Goal: Navigation & Orientation: Find specific page/section

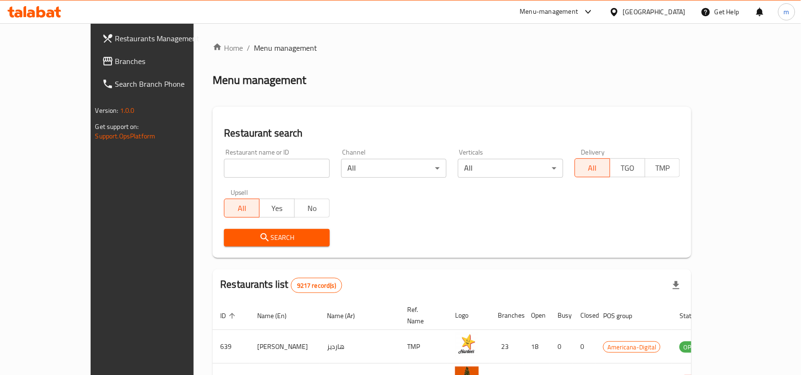
click at [115, 56] on span "Branches" at bounding box center [166, 61] width 102 height 11
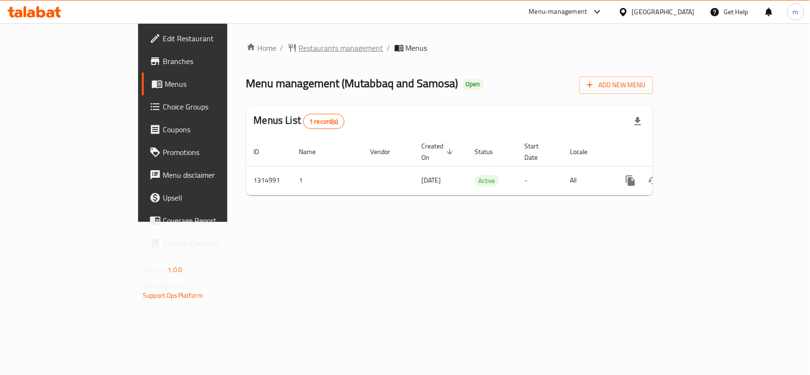
click at [299, 48] on span "Restaurants management" at bounding box center [341, 47] width 84 height 11
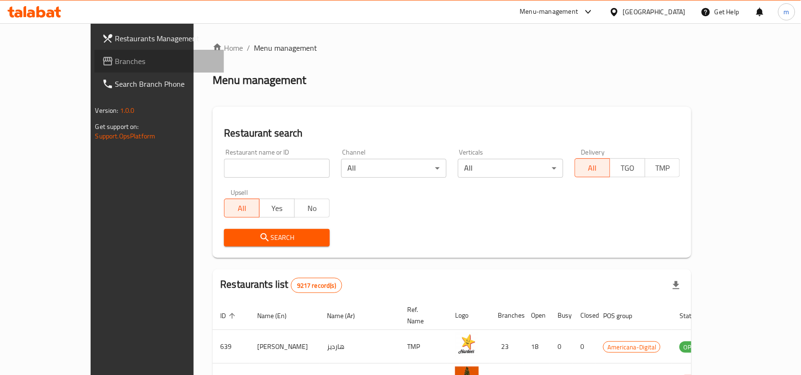
click at [115, 63] on span "Branches" at bounding box center [166, 61] width 102 height 11
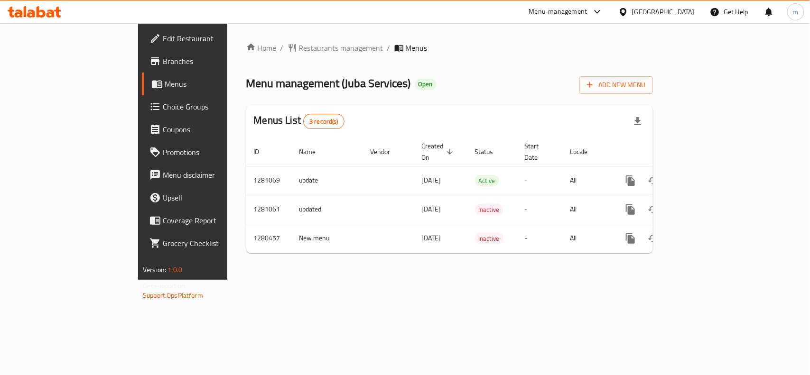
click at [243, 39] on div "Home / Restaurants management / Menus Menu management ( Juba Services ) Open Ad…" at bounding box center [449, 151] width 445 height 257
click at [299, 49] on span "Restaurants management" at bounding box center [341, 47] width 84 height 11
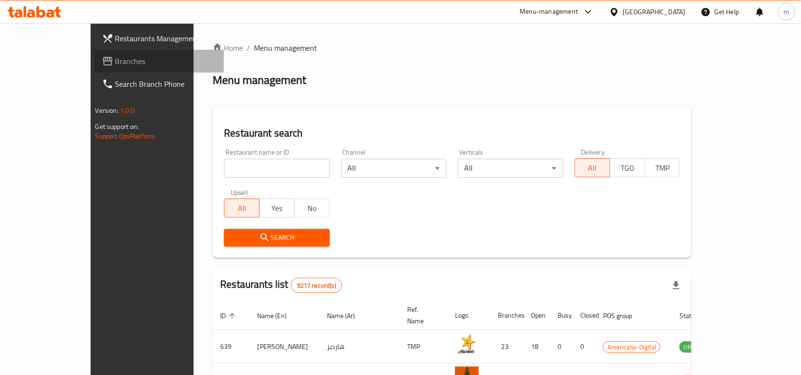
click at [115, 58] on span "Branches" at bounding box center [166, 61] width 102 height 11
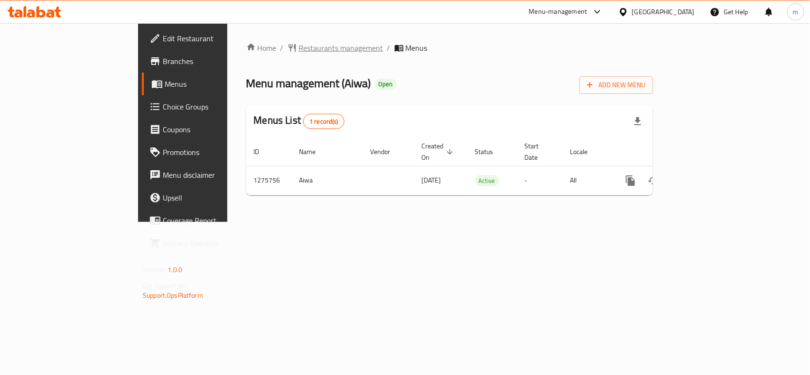
click at [299, 45] on span "Restaurants management" at bounding box center [341, 47] width 84 height 11
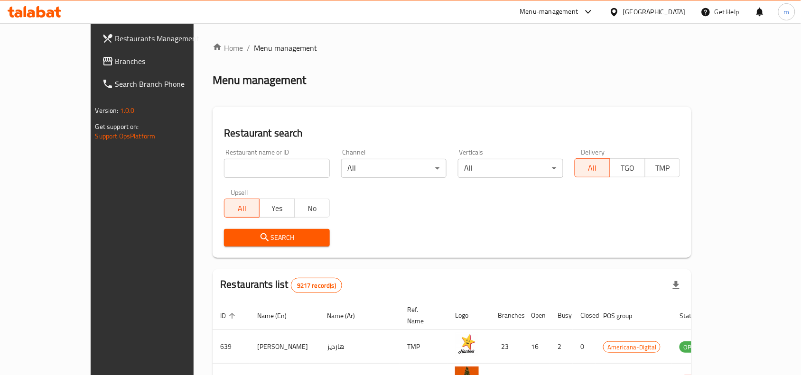
click at [115, 64] on span "Branches" at bounding box center [166, 61] width 102 height 11
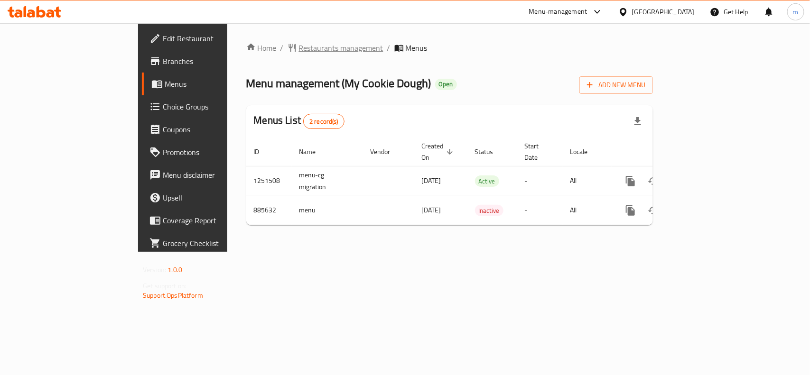
click at [299, 42] on span "Restaurants management" at bounding box center [341, 47] width 84 height 11
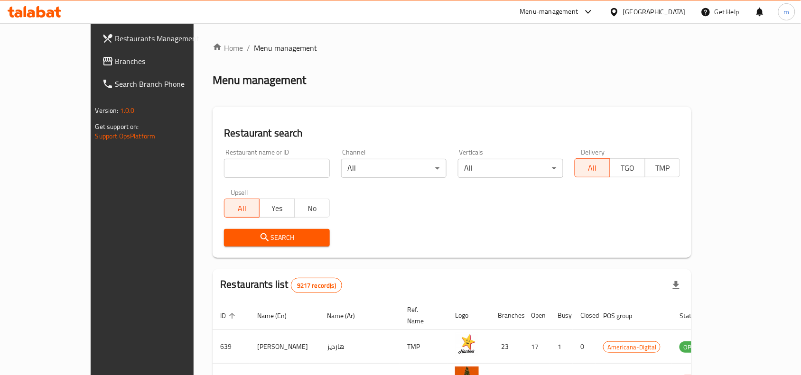
click at [94, 69] on link "Branches" at bounding box center [159, 61] width 130 height 23
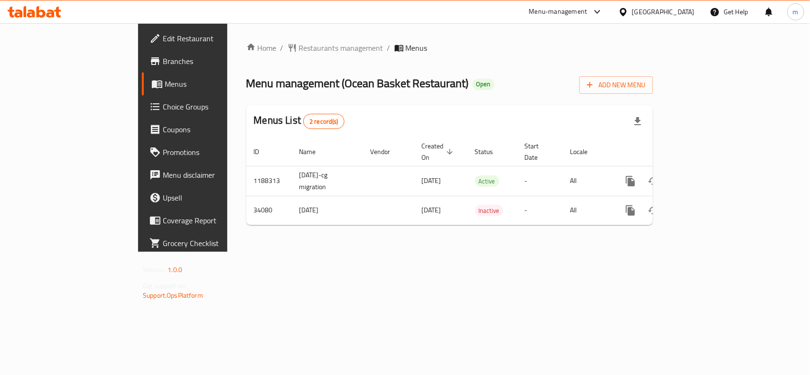
click at [256, 60] on div "Home / Restaurants management / Menus Menu management ( Ocean Basket Restaurant…" at bounding box center [449, 137] width 407 height 191
click at [299, 51] on span "Restaurants management" at bounding box center [341, 47] width 84 height 11
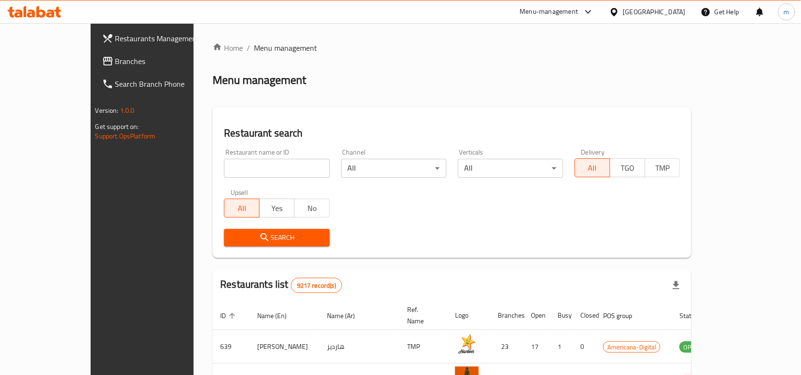
click at [115, 61] on span "Branches" at bounding box center [166, 61] width 102 height 11
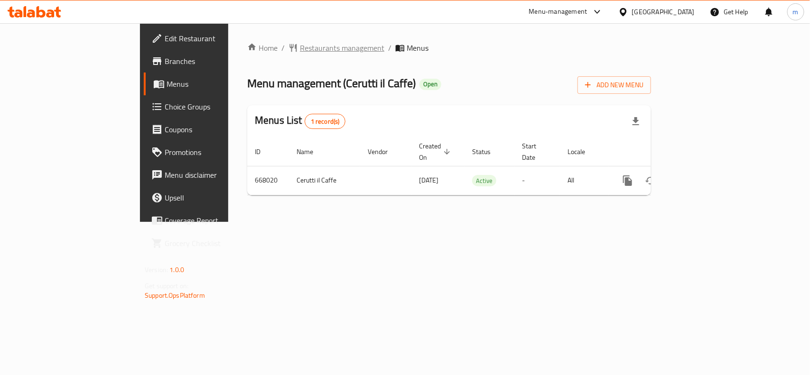
click at [300, 48] on span "Restaurants management" at bounding box center [342, 47] width 84 height 11
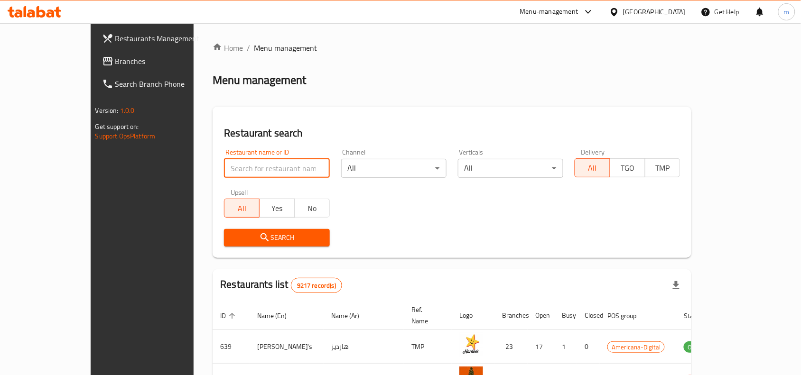
click at [224, 166] on input "search" at bounding box center [276, 168] width 105 height 19
paste input "642111"
type input "642111"
click button "Search" at bounding box center [276, 238] width 105 height 18
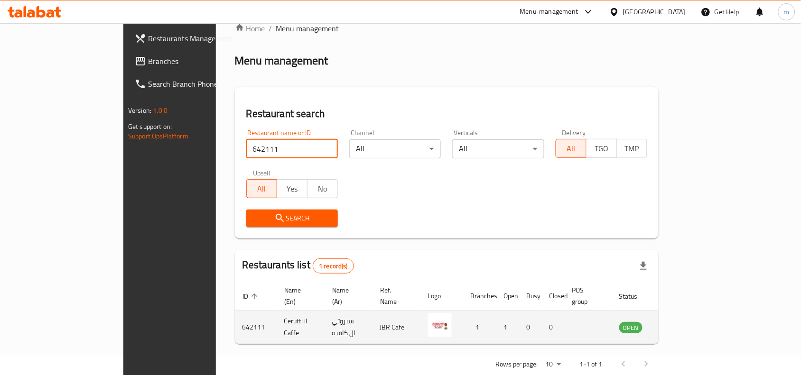
scroll to position [29, 0]
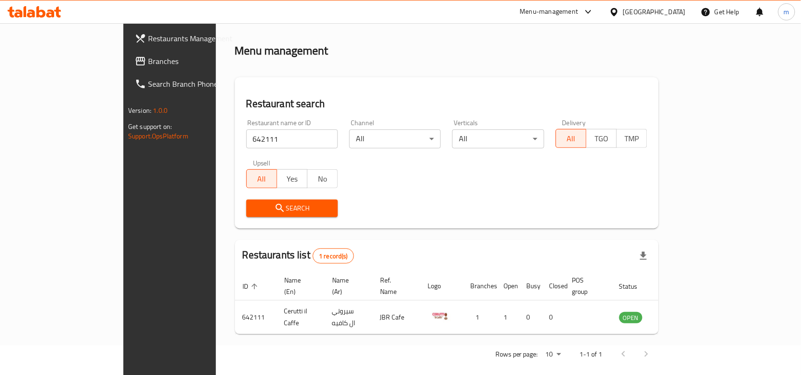
click at [148, 60] on span "Branches" at bounding box center [199, 61] width 102 height 11
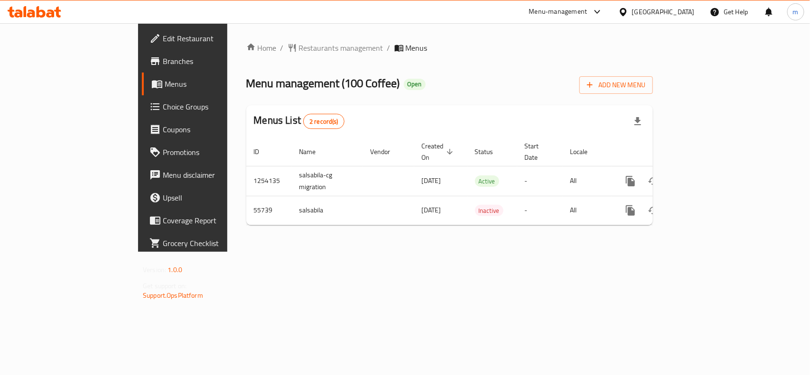
drag, startPoint x: 624, startPoint y: 283, endPoint x: 489, endPoint y: 281, distance: 135.2
click at [624, 252] on div "Home / Restaurants management / Menus Menu management ( 100 Coffee ) Open Add N…" at bounding box center [449, 137] width 445 height 229
click at [299, 48] on span "Restaurants management" at bounding box center [341, 47] width 84 height 11
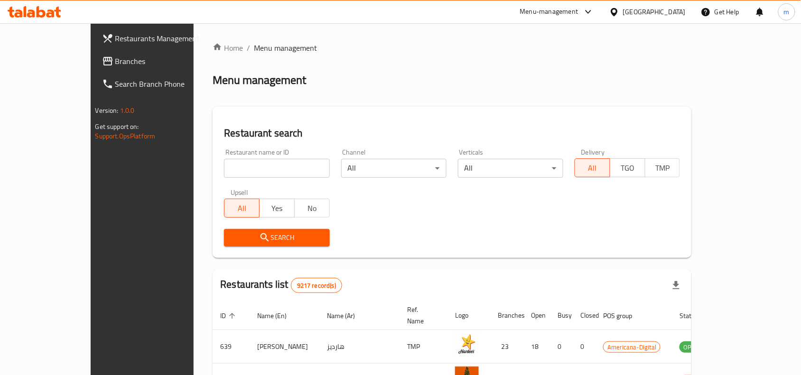
click at [115, 62] on span "Branches" at bounding box center [166, 61] width 102 height 11
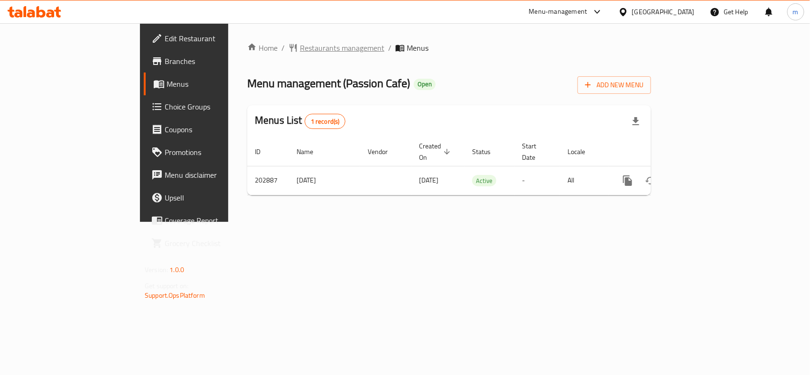
click at [300, 54] on span "Restaurants management" at bounding box center [342, 47] width 84 height 11
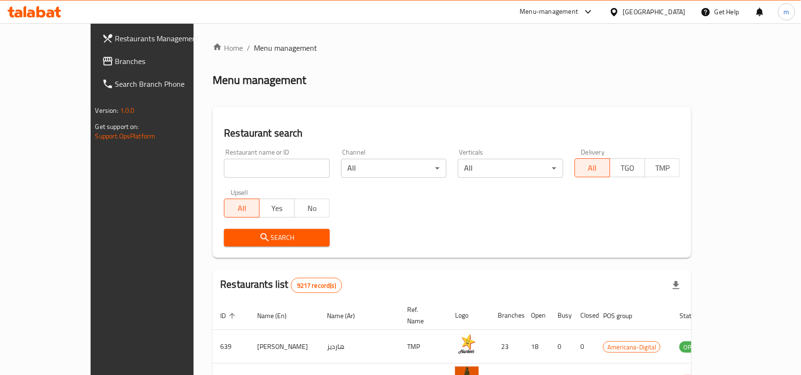
click at [103, 57] on icon at bounding box center [107, 61] width 9 height 9
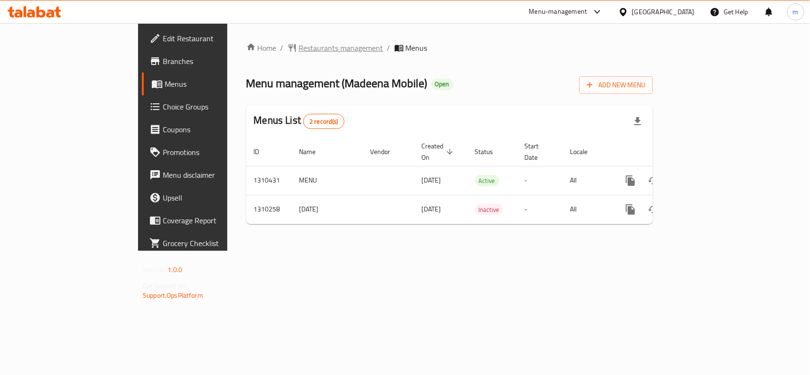
click at [299, 47] on span "Restaurants management" at bounding box center [341, 47] width 84 height 11
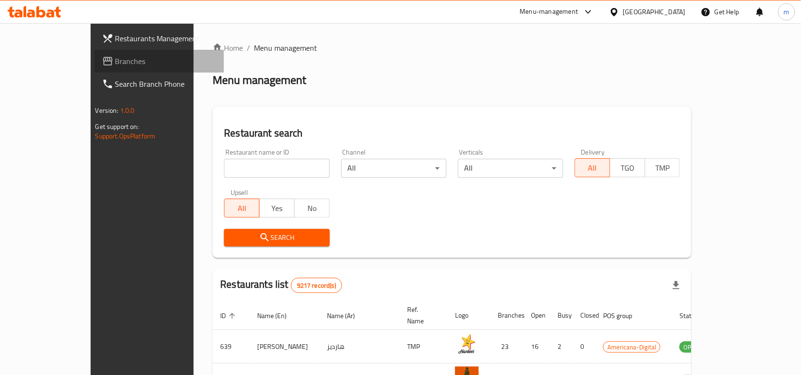
click at [115, 62] on span "Branches" at bounding box center [166, 61] width 102 height 11
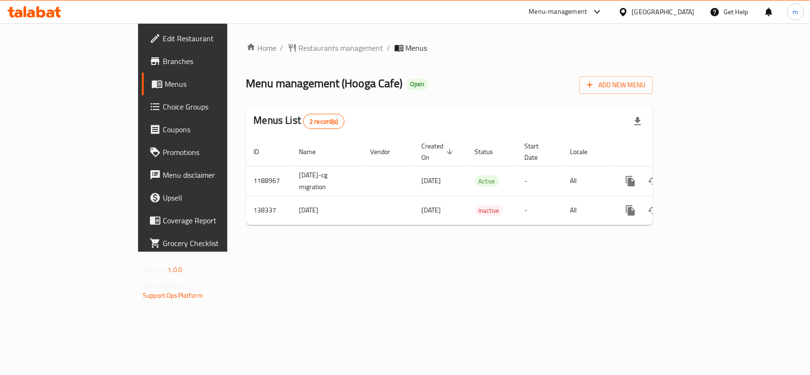
click at [142, 94] on link "Menus" at bounding box center [207, 84] width 131 height 23
click at [142, 98] on link "Choice Groups" at bounding box center [207, 106] width 131 height 23
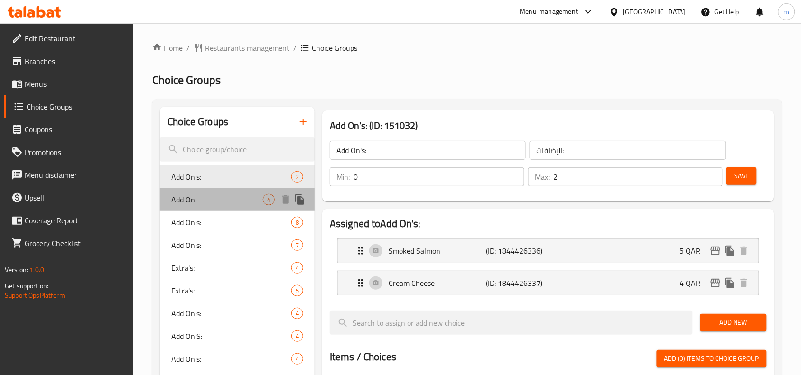
click at [220, 200] on span "Add On" at bounding box center [217, 199] width 92 height 11
type input "Add On"
type input "إضافة"
type input "4"
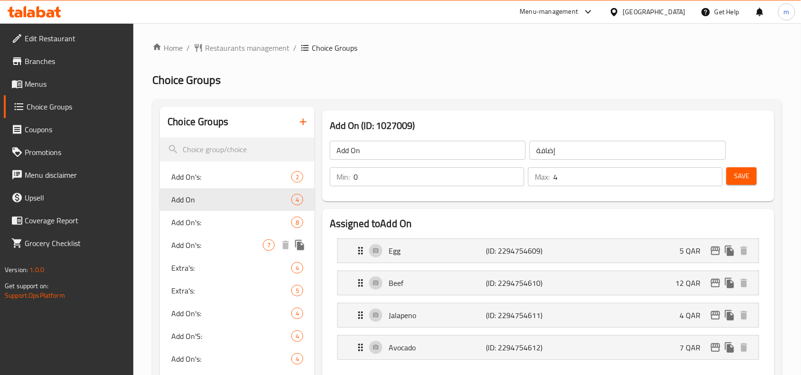
click at [217, 232] on div "Add On's: 8" at bounding box center [237, 222] width 155 height 23
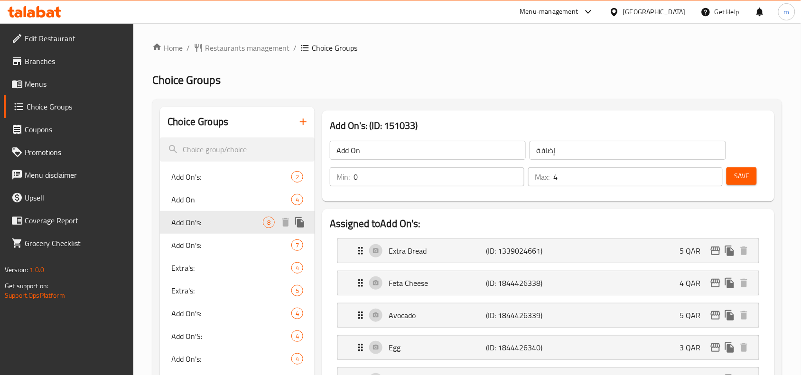
type input "Add On's:"
type input "الإضافات:"
type input "8"
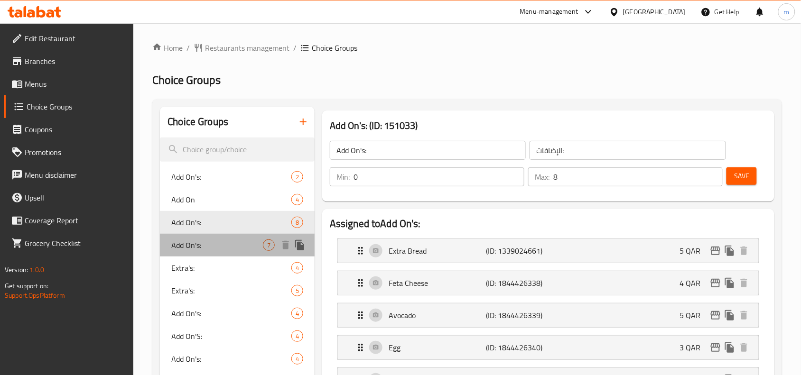
click at [190, 250] on span "Add On's:" at bounding box center [217, 245] width 92 height 11
type input "Add On's:"
type input "7"
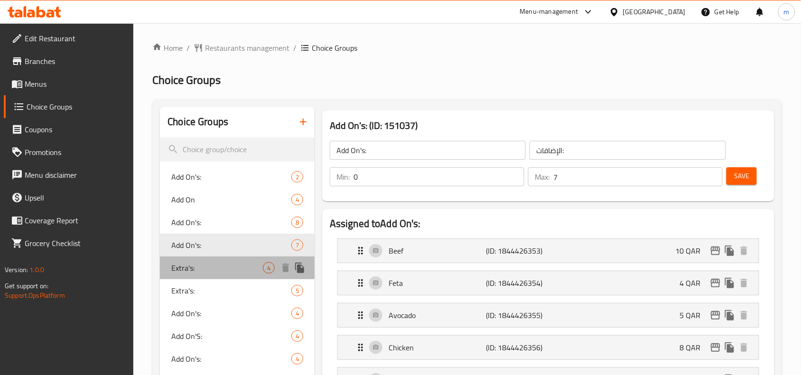
click at [194, 269] on span "Extra's:" at bounding box center [217, 267] width 92 height 11
type input "Extra's:"
type input "اضافية:"
type input "4"
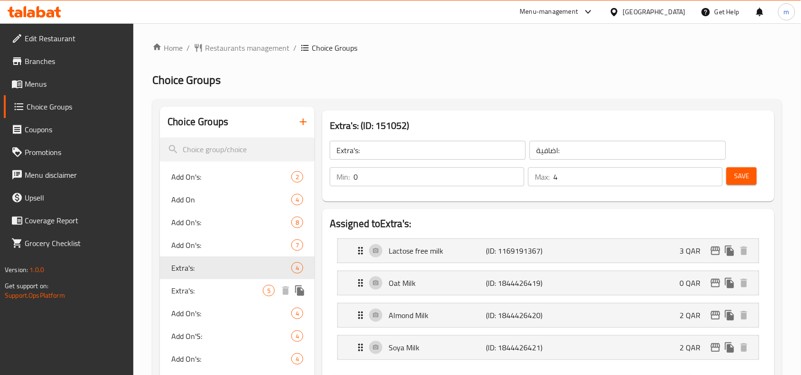
click at [202, 285] on span "Extra's:" at bounding box center [217, 290] width 92 height 11
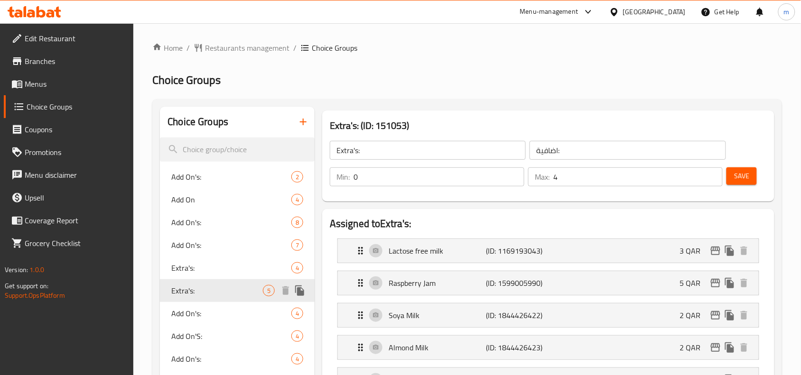
scroll to position [79, 0]
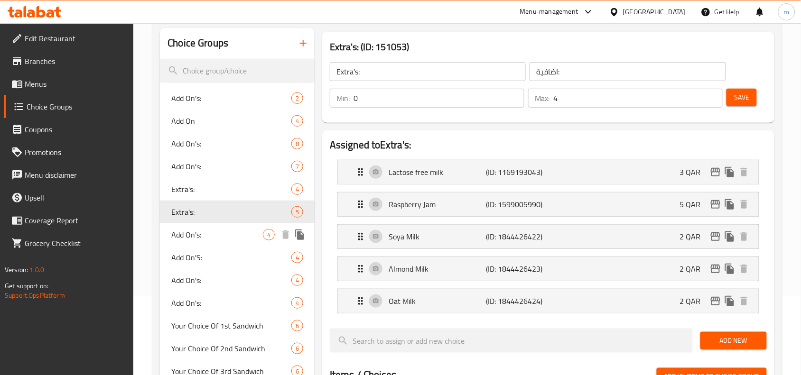
click at [195, 232] on span "Add On's:" at bounding box center [217, 234] width 92 height 11
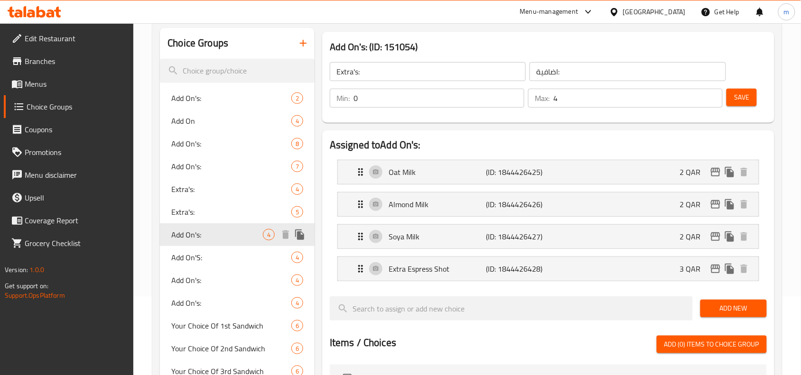
type input "Add On's:"
type input "الاضافات:"
click at [200, 252] on span "Add On'S:" at bounding box center [217, 257] width 92 height 11
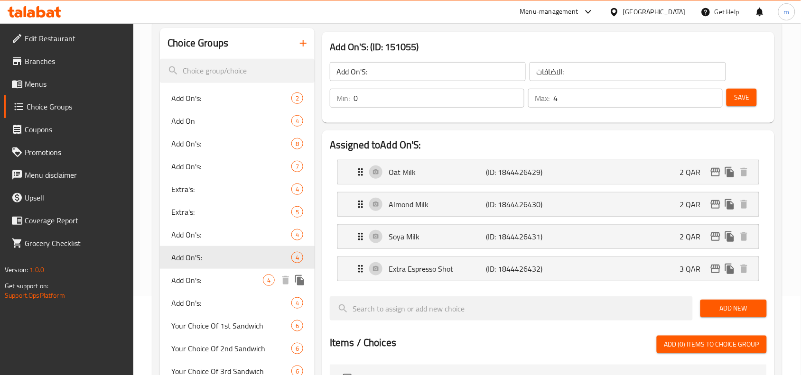
click at [201, 269] on div "Add On's: 4" at bounding box center [237, 280] width 155 height 23
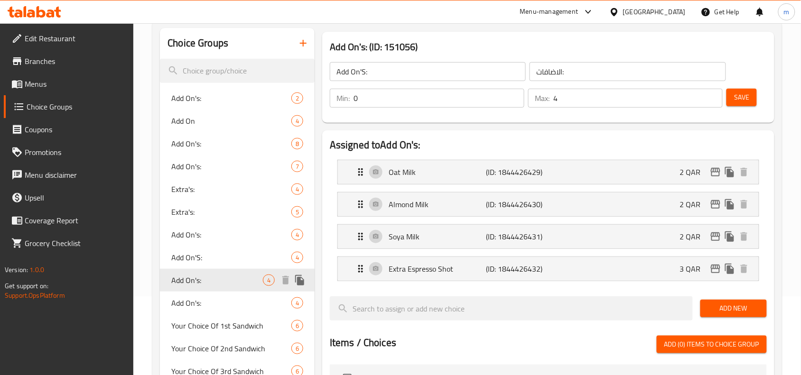
type input "Add On's:"
click at [210, 294] on div "Add On's: 4" at bounding box center [237, 303] width 155 height 23
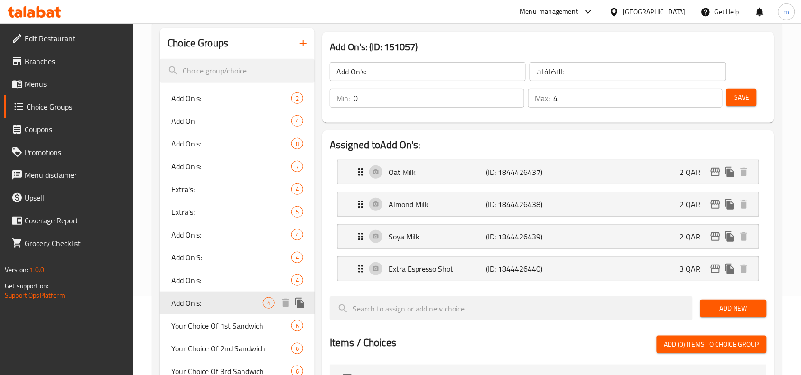
type input "الإضافات:"
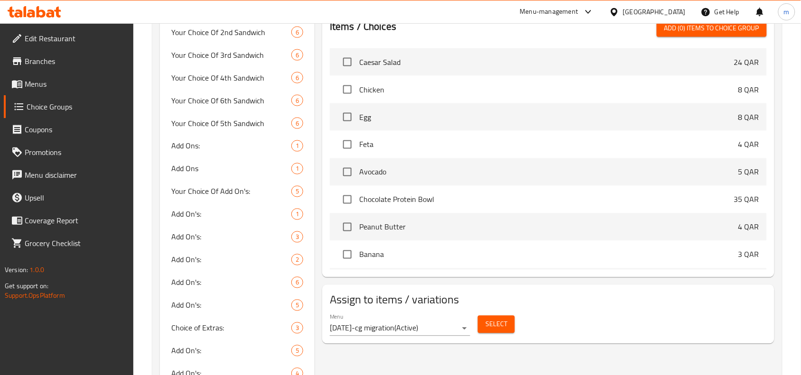
scroll to position [844, 0]
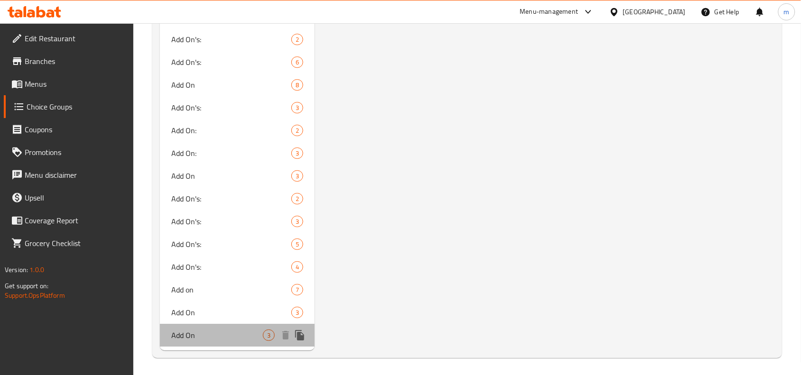
click at [209, 338] on span "Add On" at bounding box center [217, 335] width 92 height 11
type input "Add On"
type input "اضافات"
type input "3"
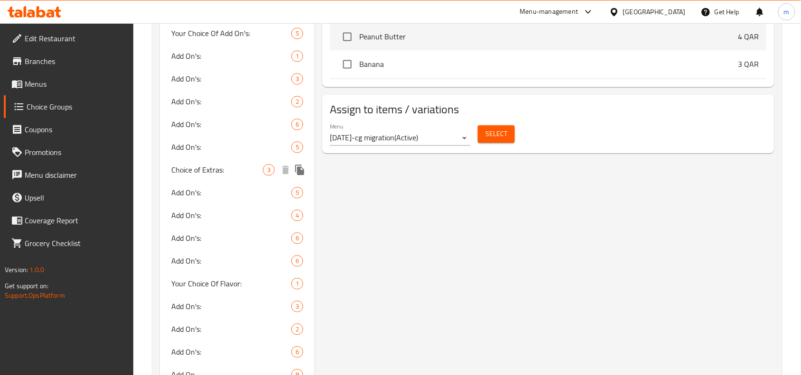
scroll to position [528, 0]
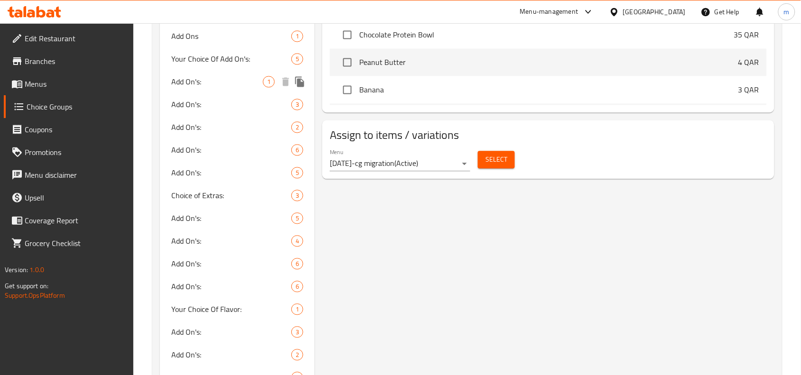
click at [249, 85] on span "Add On's:" at bounding box center [217, 81] width 92 height 11
type input "Add On's:"
type input "الإضافات:"
type input "1"
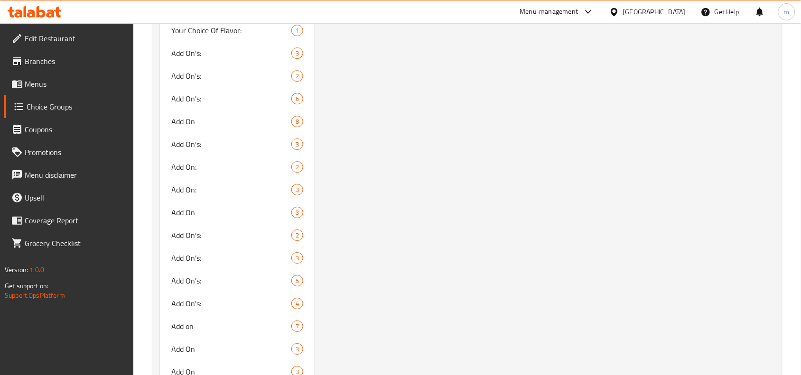
scroll to position [844, 0]
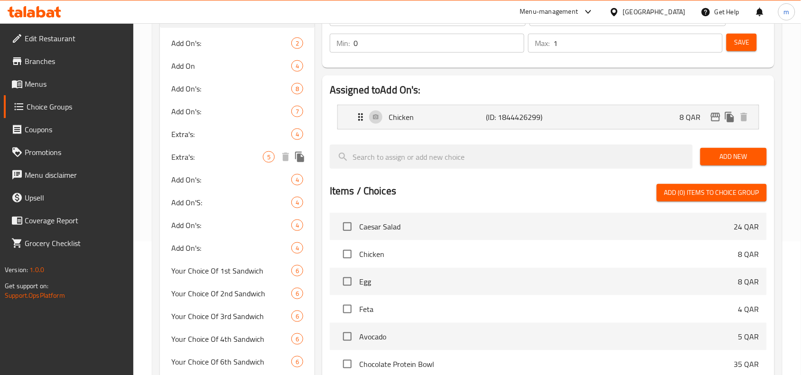
scroll to position [0, 0]
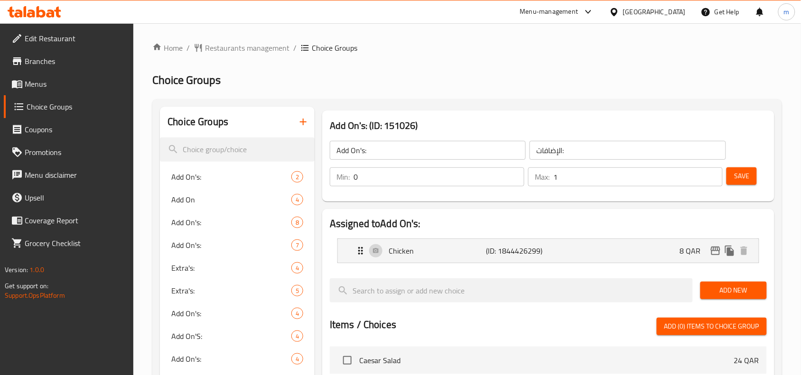
click at [619, 15] on icon at bounding box center [614, 12] width 10 height 10
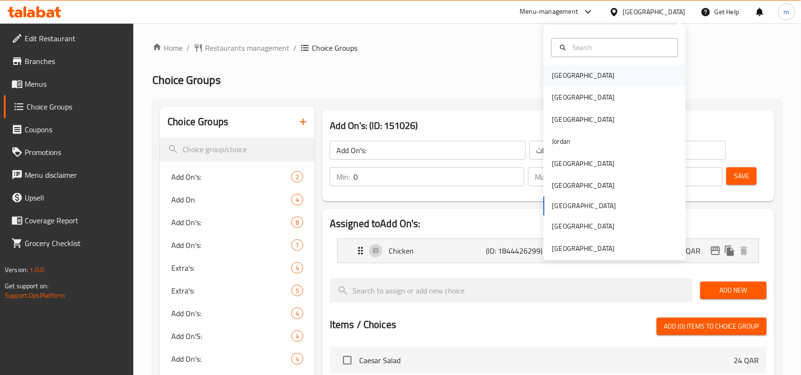
click at [552, 74] on div "[GEOGRAPHIC_DATA]" at bounding box center [583, 76] width 63 height 10
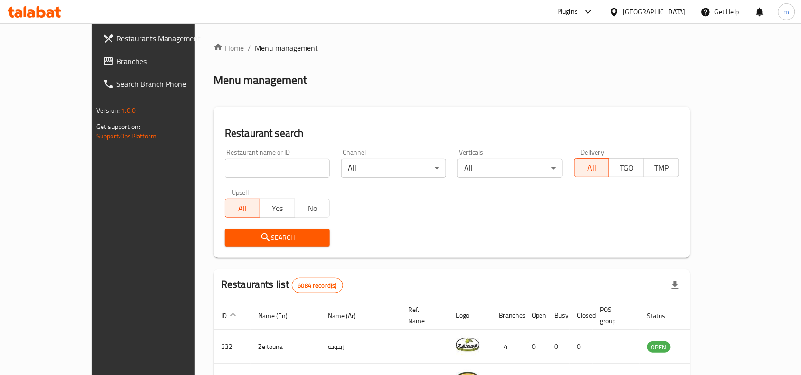
click at [116, 63] on span "Branches" at bounding box center [167, 61] width 102 height 11
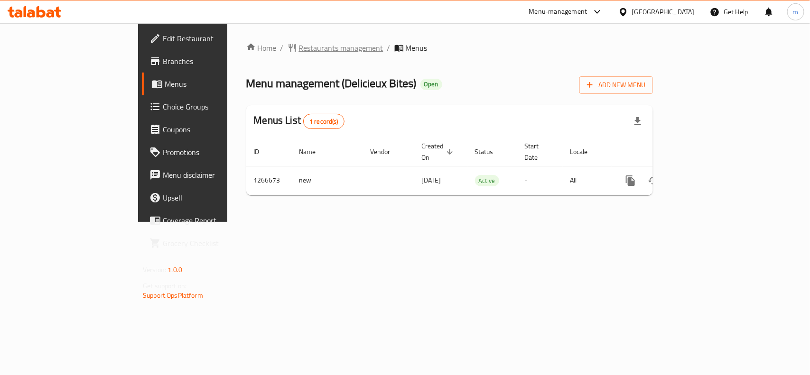
click at [299, 48] on span "Restaurants management" at bounding box center [341, 47] width 84 height 11
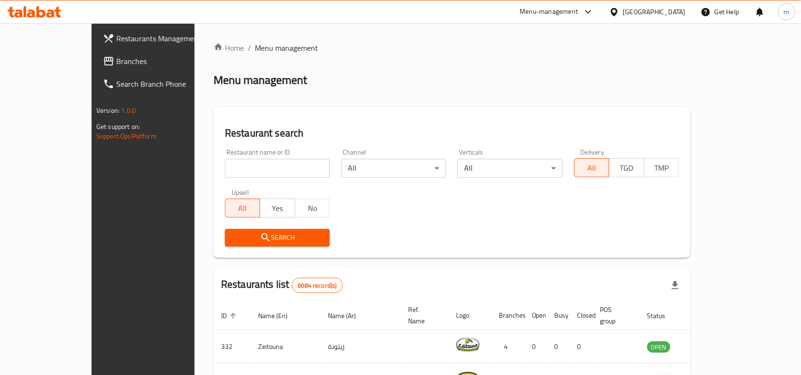
click at [617, 11] on icon at bounding box center [614, 12] width 7 height 8
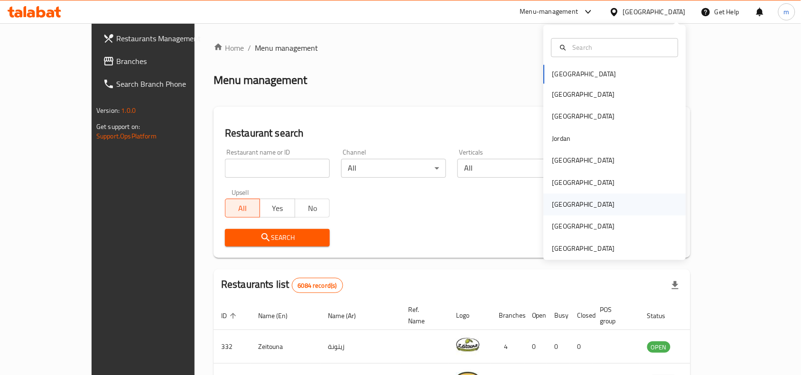
click at [554, 203] on div "[GEOGRAPHIC_DATA]" at bounding box center [583, 205] width 63 height 10
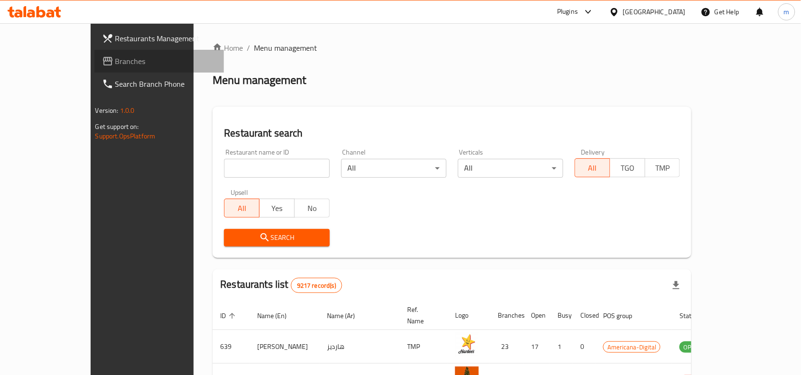
click at [115, 67] on span "Branches" at bounding box center [166, 61] width 102 height 11
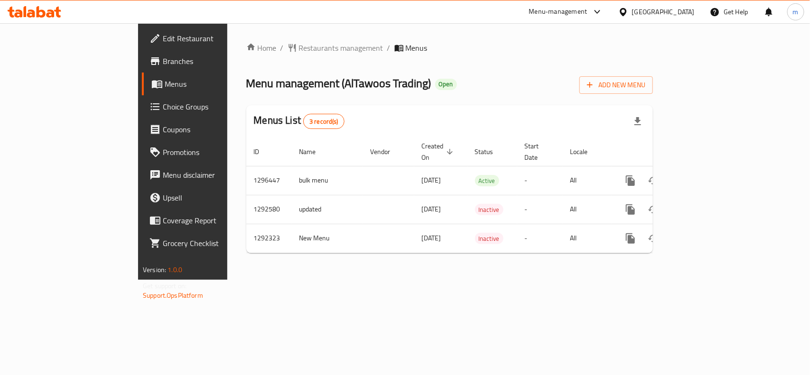
click at [626, 13] on icon at bounding box center [623, 12] width 7 height 8
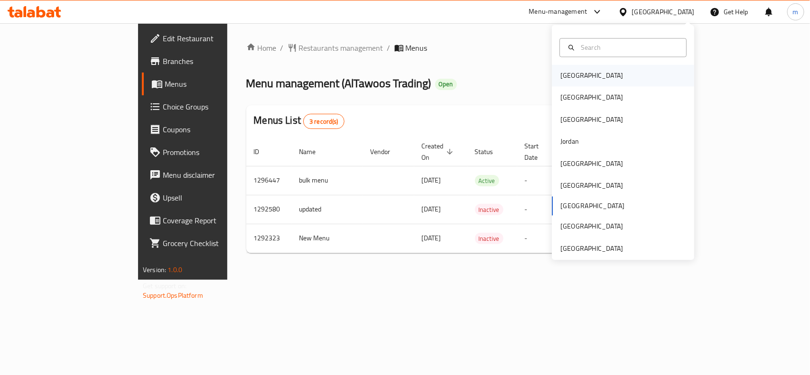
click at [566, 77] on div "[GEOGRAPHIC_DATA]" at bounding box center [591, 76] width 63 height 10
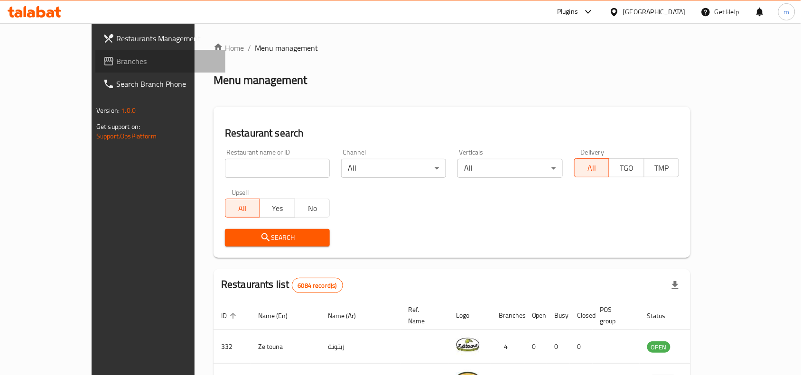
click at [116, 57] on span "Branches" at bounding box center [167, 61] width 102 height 11
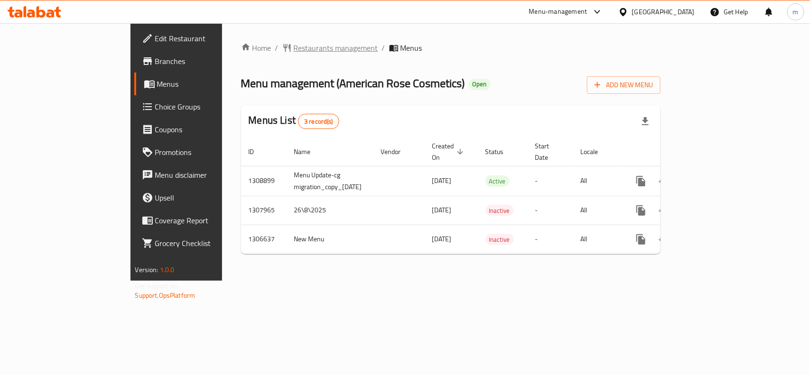
click at [294, 47] on span "Restaurants management" at bounding box center [336, 47] width 84 height 11
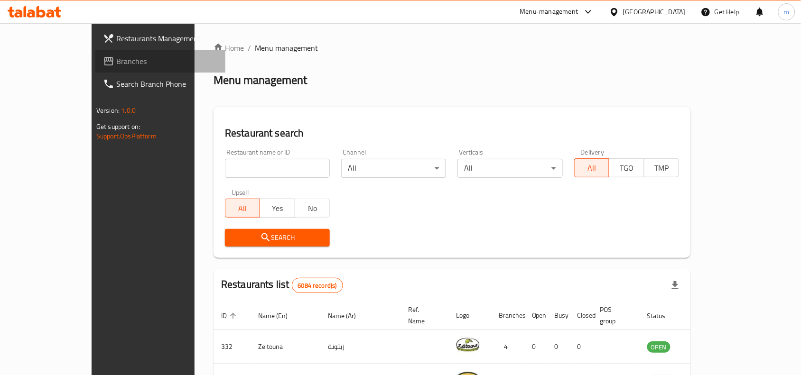
click at [103, 65] on icon at bounding box center [108, 61] width 11 height 11
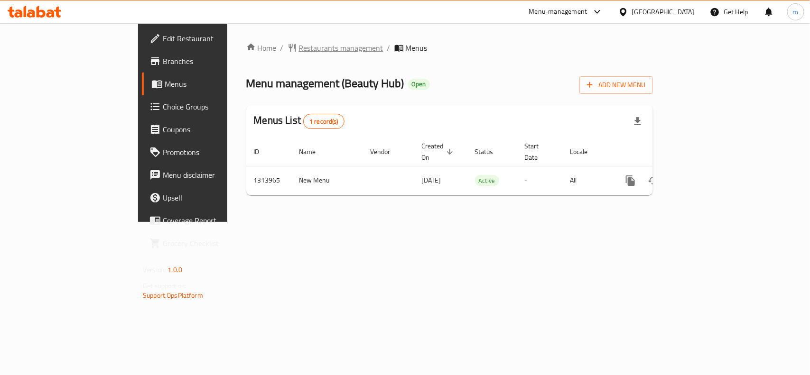
click at [299, 42] on span "Restaurants management" at bounding box center [341, 47] width 84 height 11
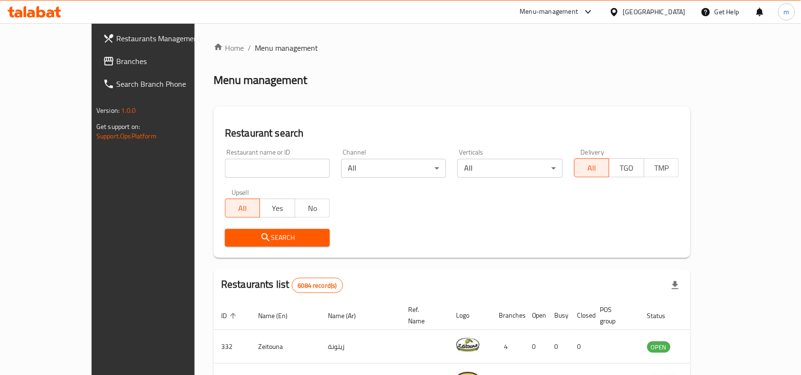
click at [116, 63] on span "Branches" at bounding box center [167, 61] width 102 height 11
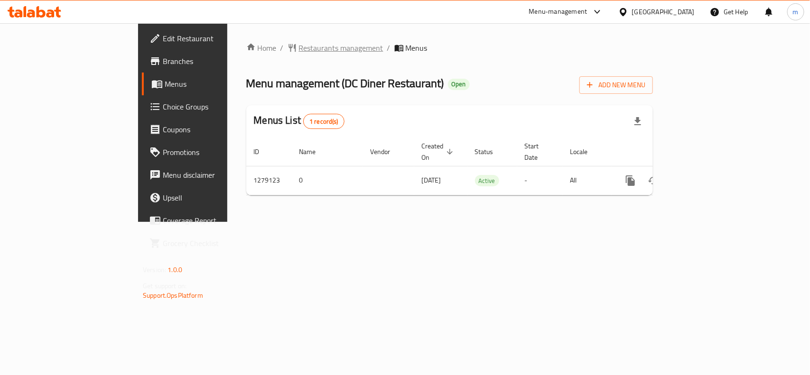
click at [299, 46] on span "Restaurants management" at bounding box center [341, 47] width 84 height 11
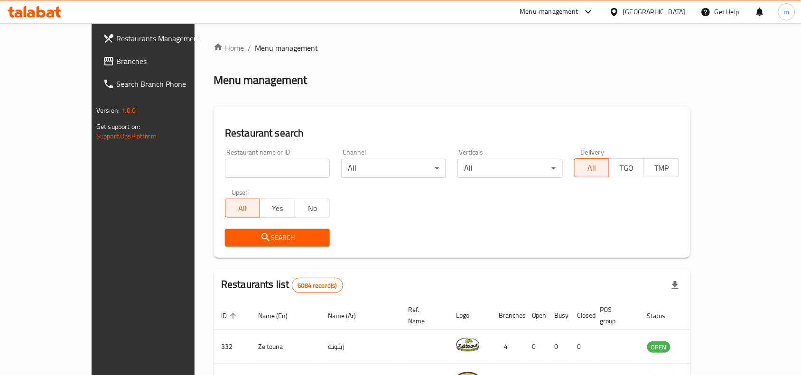
click at [116, 59] on span "Branches" at bounding box center [167, 61] width 102 height 11
